Goal: Find specific page/section: Find specific page/section

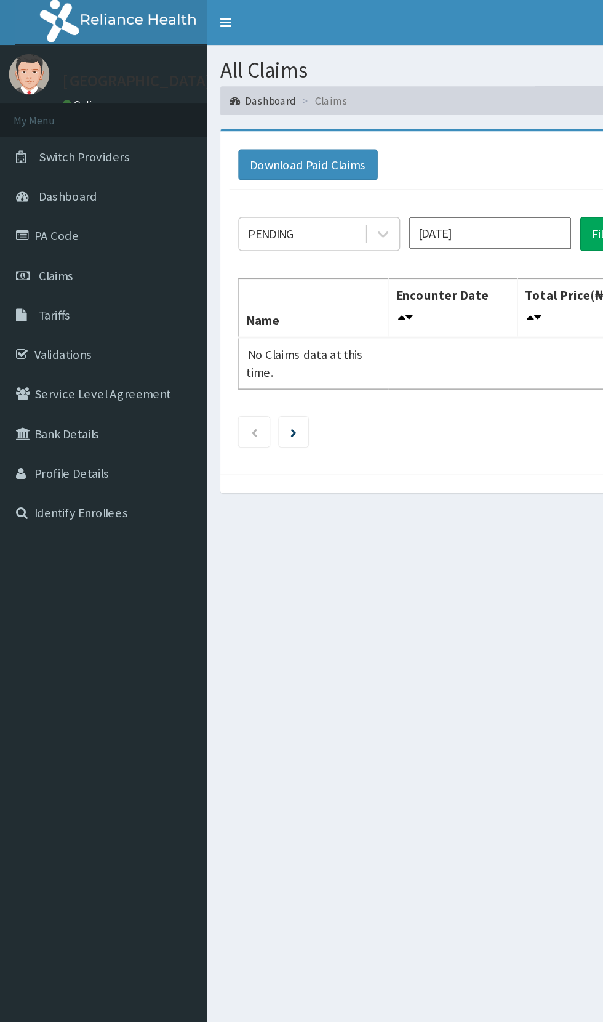
click at [46, 166] on link "PA Code" at bounding box center [71, 161] width 142 height 27
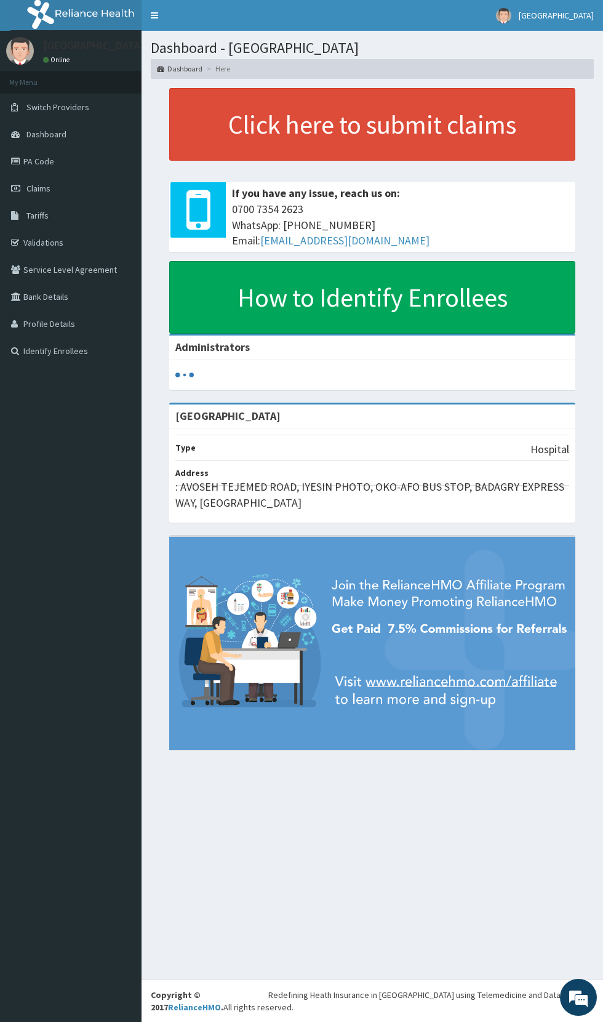
click at [58, 163] on link "PA Code" at bounding box center [71, 161] width 142 height 27
